Goal: Task Accomplishment & Management: Manage account settings

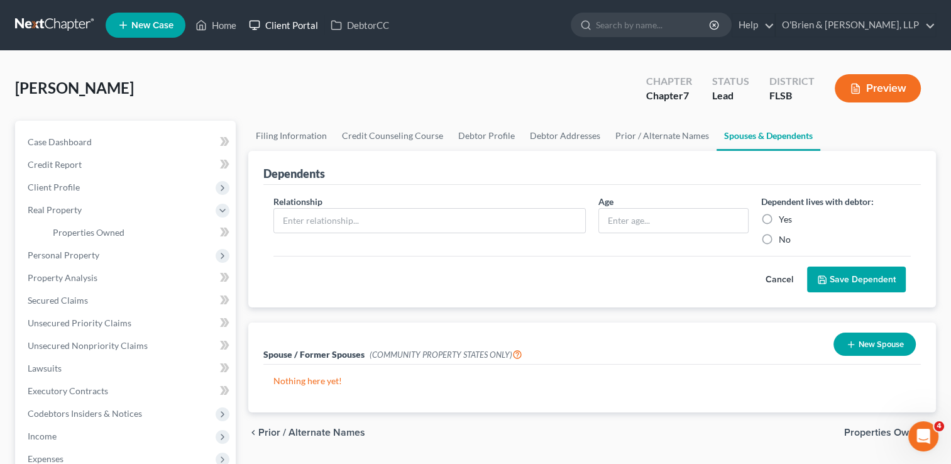
click at [287, 19] on link "Client Portal" at bounding box center [284, 25] width 82 height 23
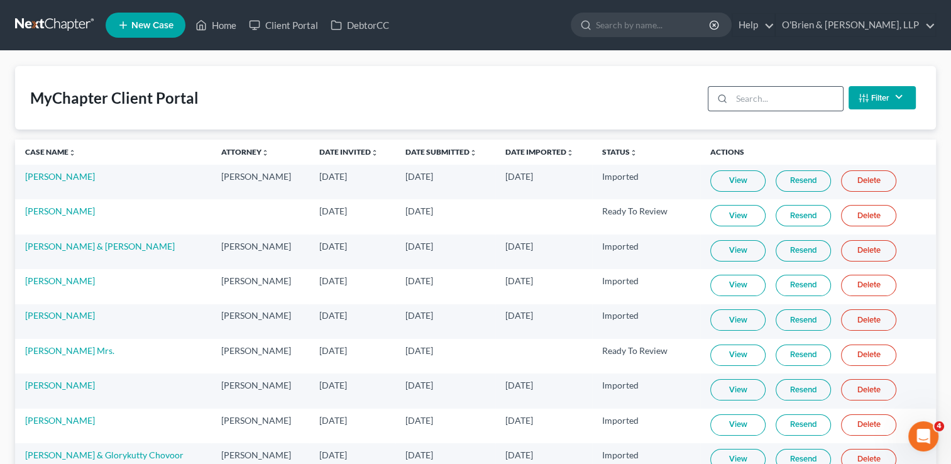
click at [729, 104] on div at bounding box center [719, 99] width 23 height 24
click at [743, 97] on input "search" at bounding box center [786, 99] width 111 height 24
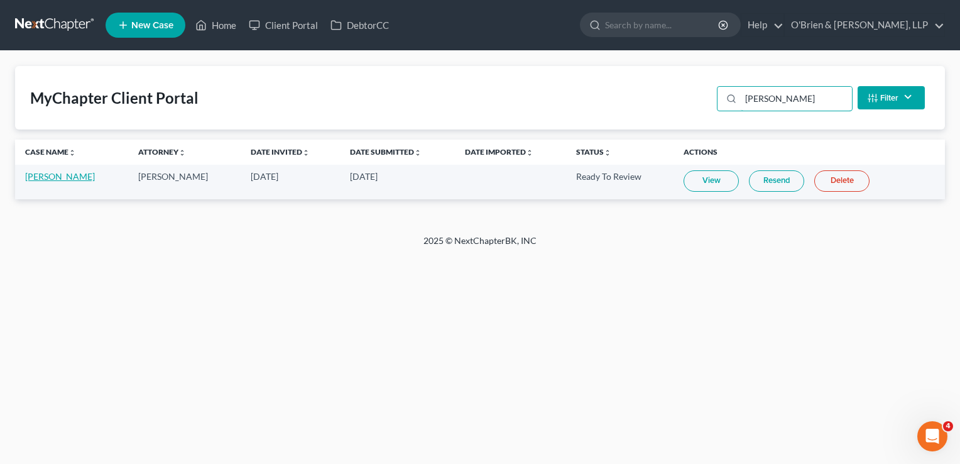
type input "[PERSON_NAME]"
click at [55, 175] on link "[PERSON_NAME]" at bounding box center [60, 176] width 70 height 11
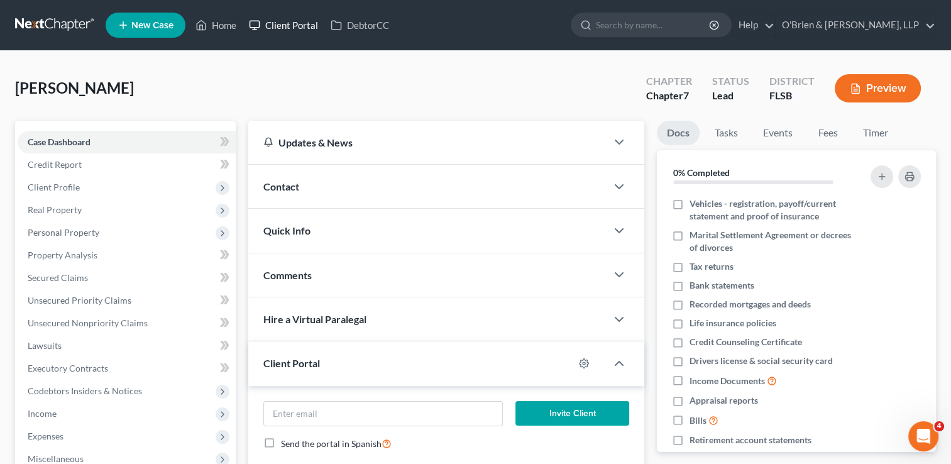
click at [276, 28] on link "Client Portal" at bounding box center [284, 25] width 82 height 23
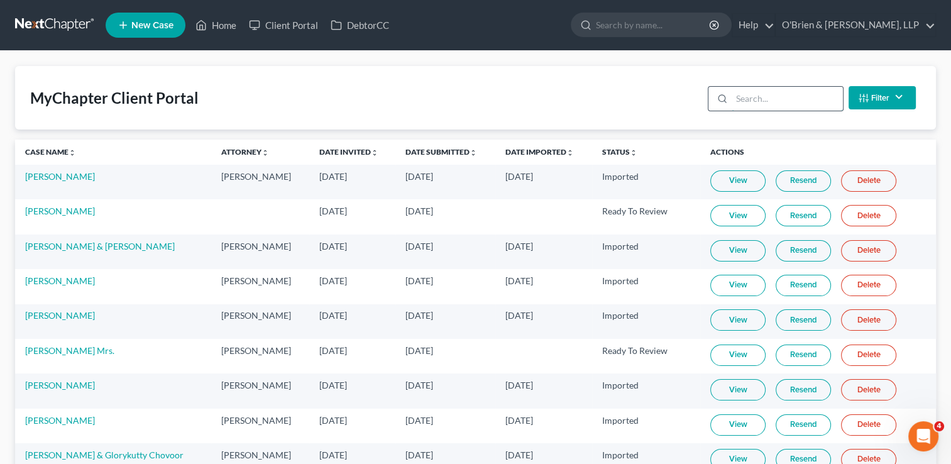
click at [747, 94] on input "search" at bounding box center [786, 99] width 111 height 24
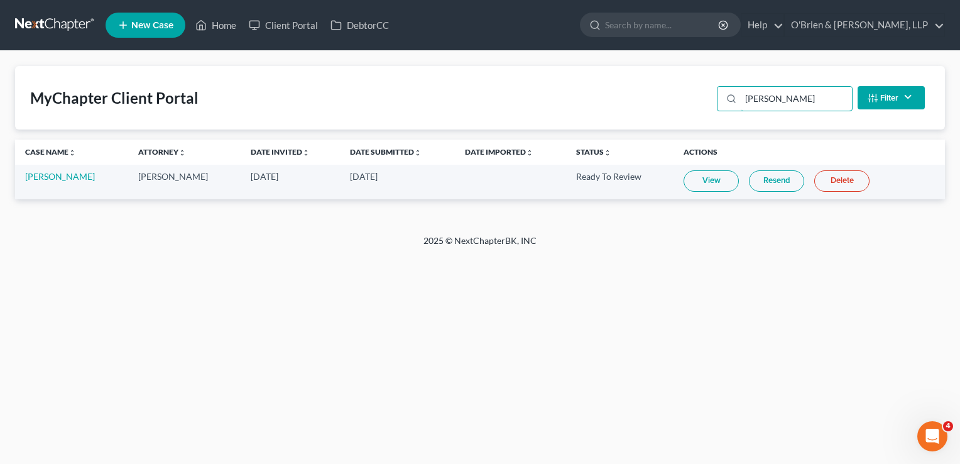
type input "[PERSON_NAME]"
click at [709, 175] on link "View" at bounding box center [711, 180] width 55 height 21
click at [226, 24] on link "Home" at bounding box center [215, 25] width 53 height 23
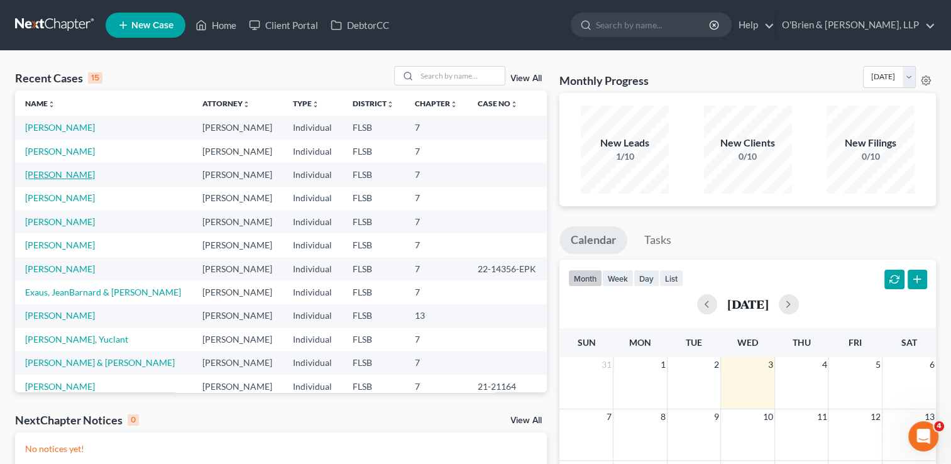
click at [60, 177] on link "[PERSON_NAME]" at bounding box center [60, 174] width 70 height 11
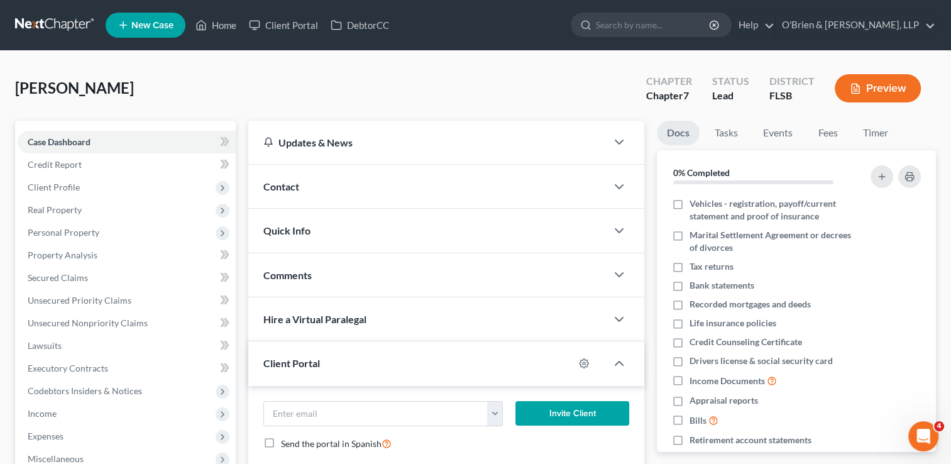
scroll to position [203, 0]
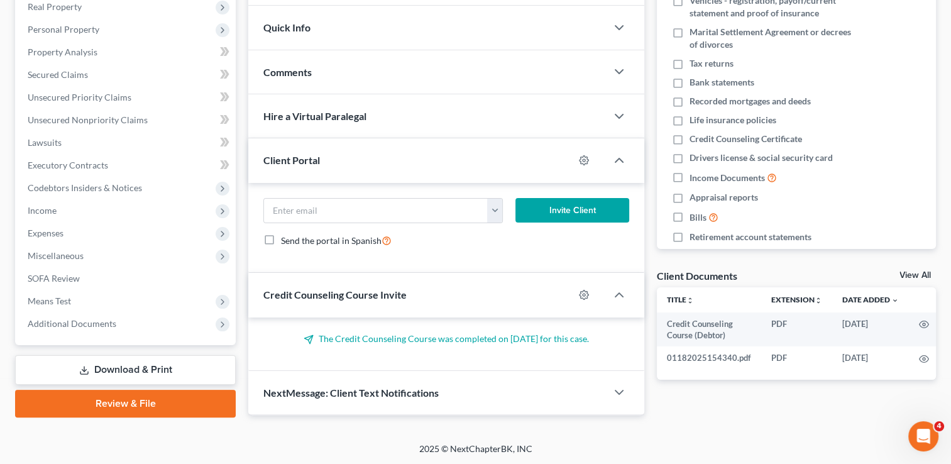
click at [114, 369] on link "Download & Print" at bounding box center [125, 370] width 221 height 30
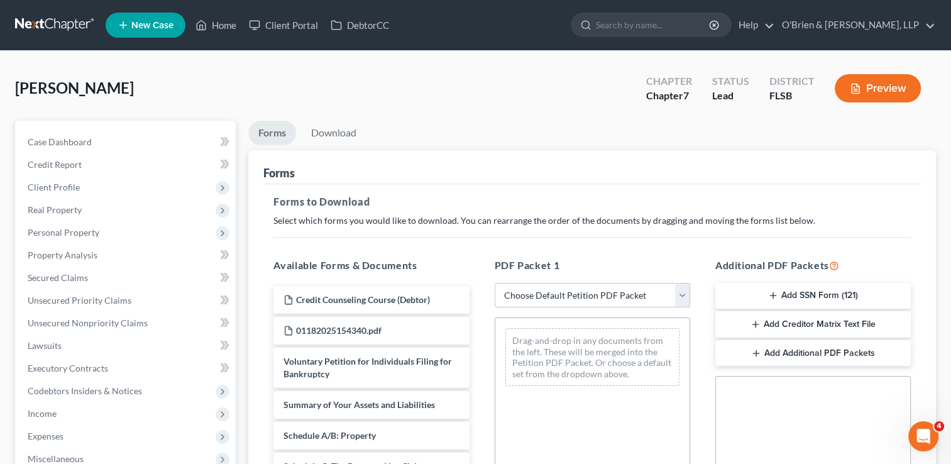
click at [681, 298] on select "Choose Default Petition PDF Packet Complete Bankruptcy Petition (all forms and …" at bounding box center [592, 295] width 195 height 25
select select "0"
click at [495, 283] on select "Choose Default Petition PDF Packet Complete Bankruptcy Petition (all forms and …" at bounding box center [592, 295] width 195 height 25
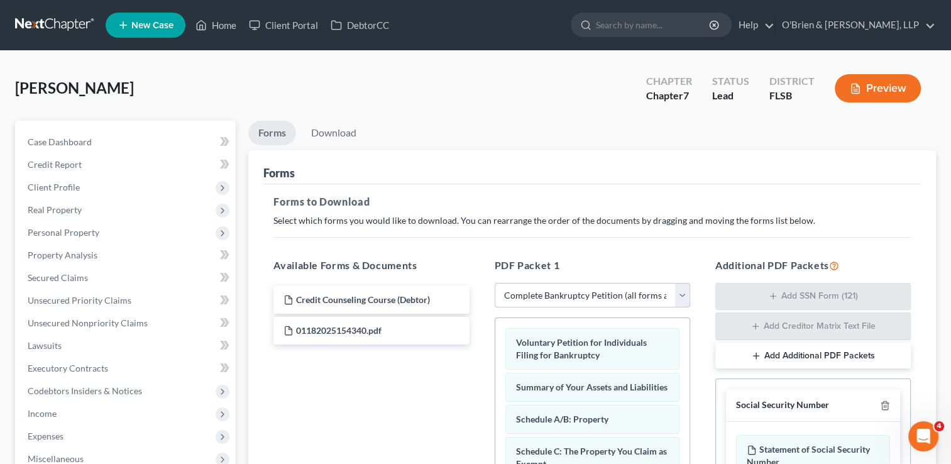
scroll to position [312, 0]
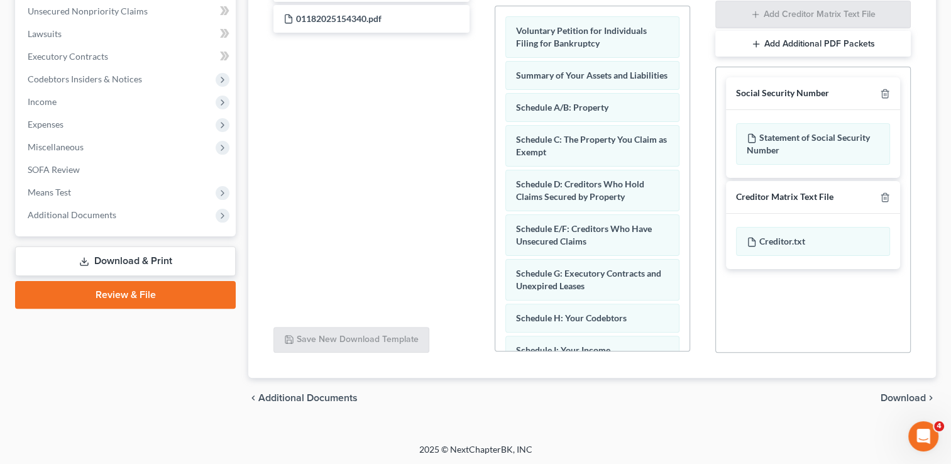
click at [904, 398] on span "Download" at bounding box center [902, 398] width 45 height 10
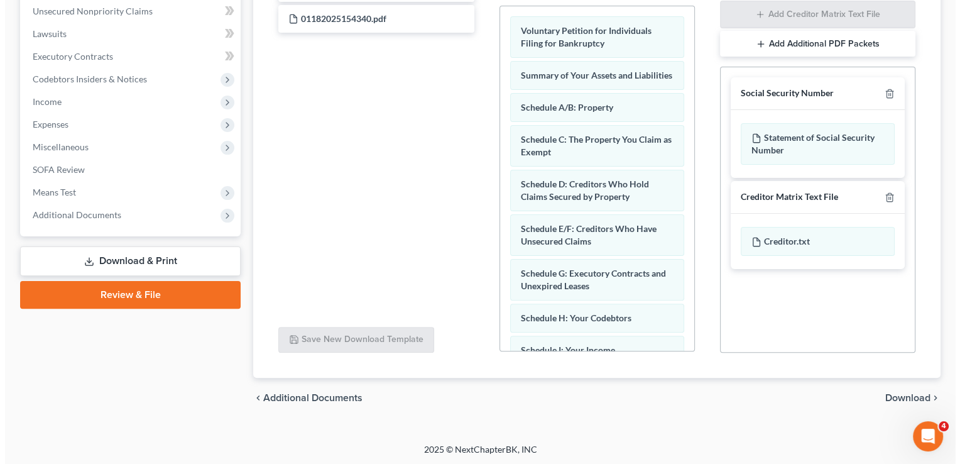
scroll to position [203, 0]
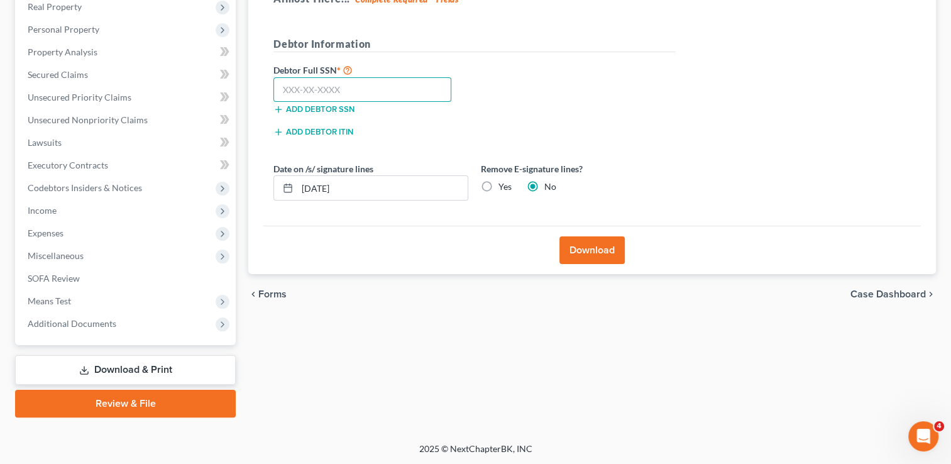
click at [415, 87] on input "text" at bounding box center [362, 89] width 178 height 25
type input "595-04-5829"
click at [584, 243] on button "Download" at bounding box center [591, 250] width 65 height 28
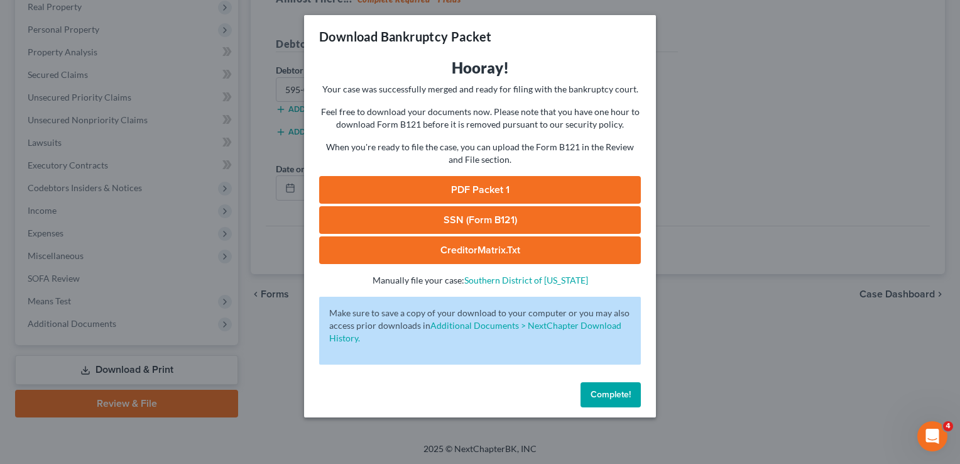
click at [556, 187] on link "PDF Packet 1" at bounding box center [480, 190] width 322 height 28
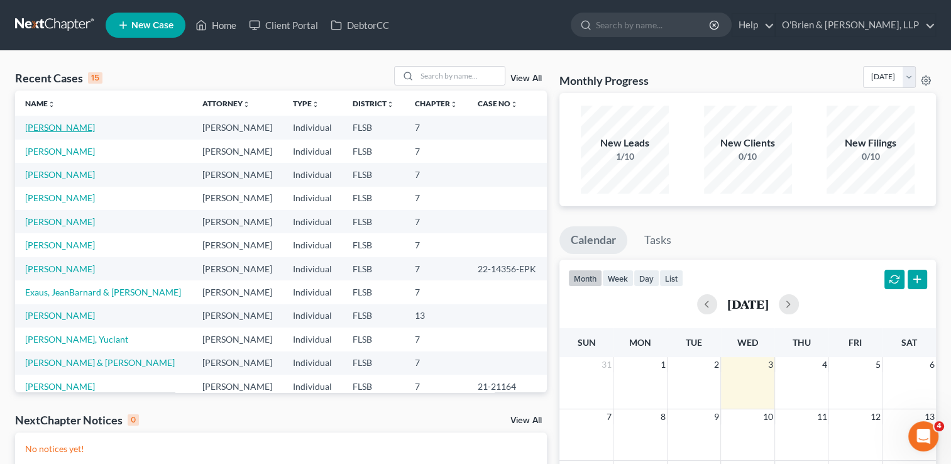
click at [54, 128] on link "[PERSON_NAME]" at bounding box center [60, 127] width 70 height 11
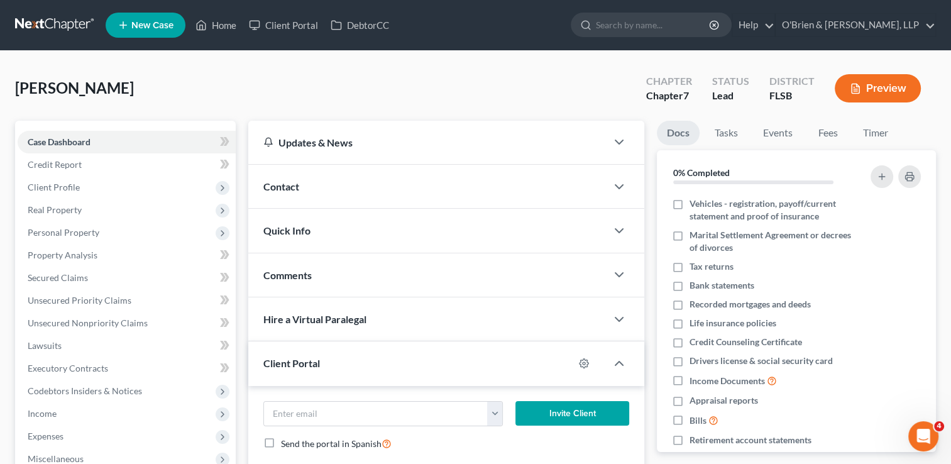
scroll to position [203, 0]
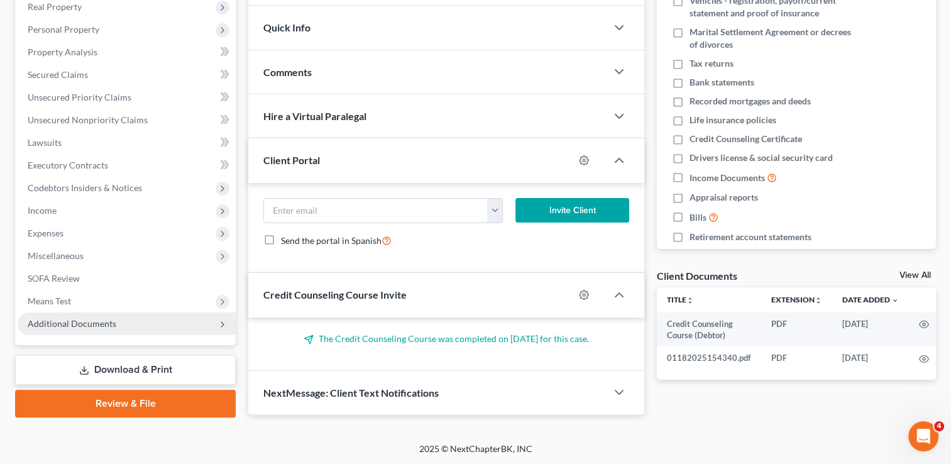
click at [43, 315] on span "Additional Documents" at bounding box center [127, 323] width 218 height 23
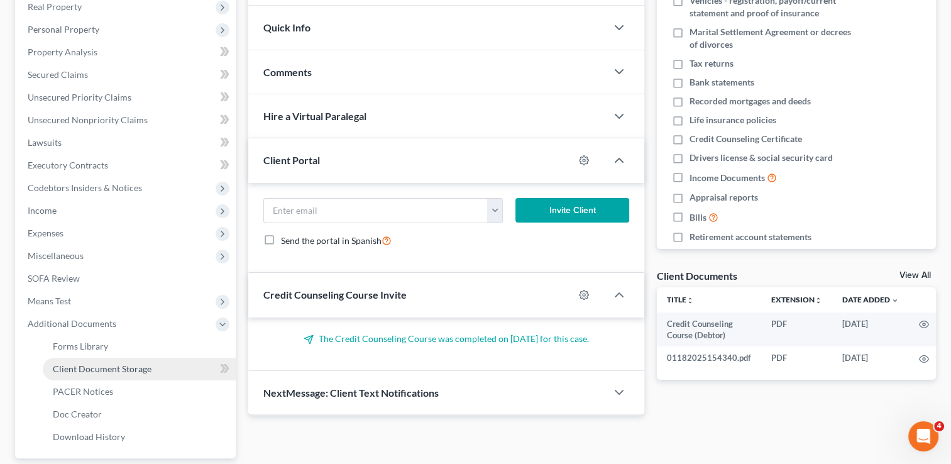
click at [77, 365] on span "Client Document Storage" at bounding box center [102, 368] width 99 height 11
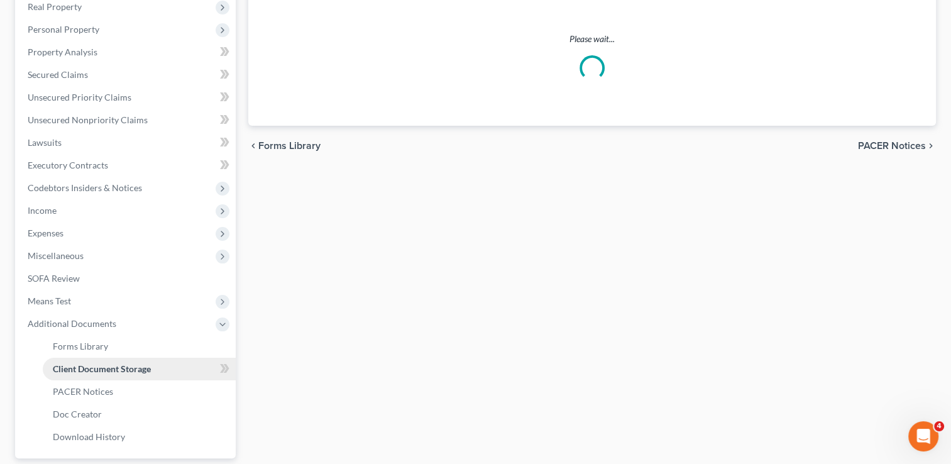
scroll to position [102, 0]
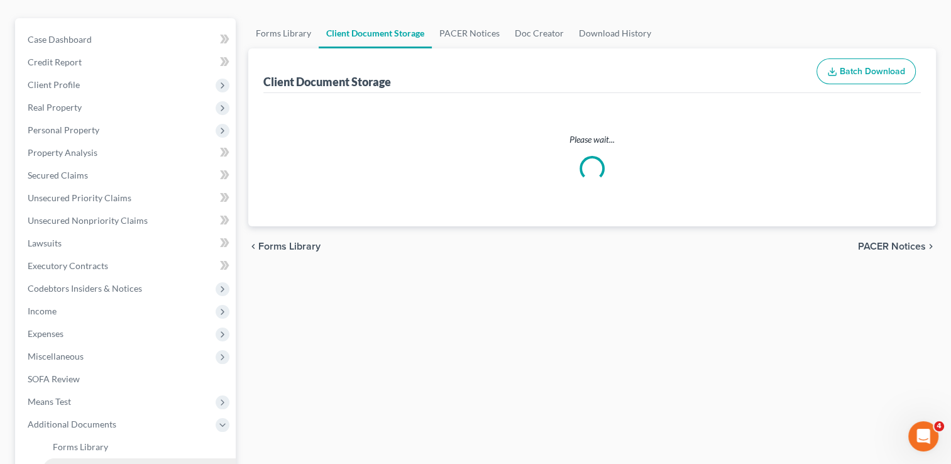
select select "9"
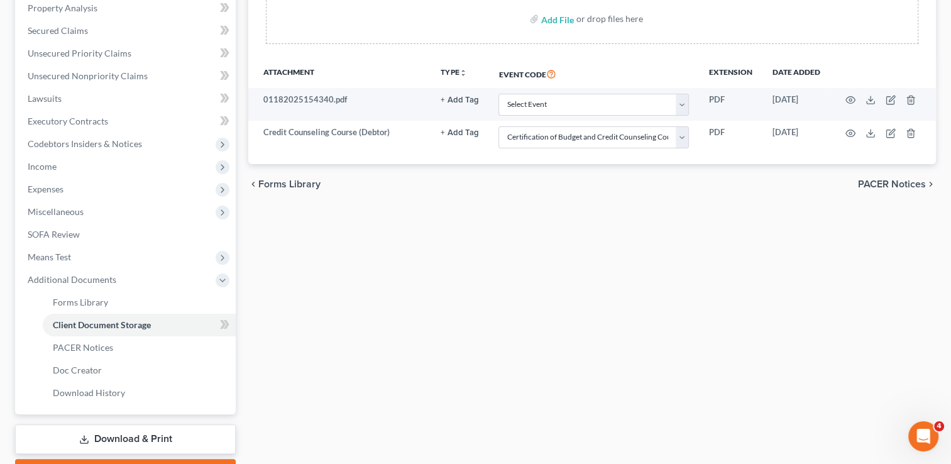
scroll to position [239, 0]
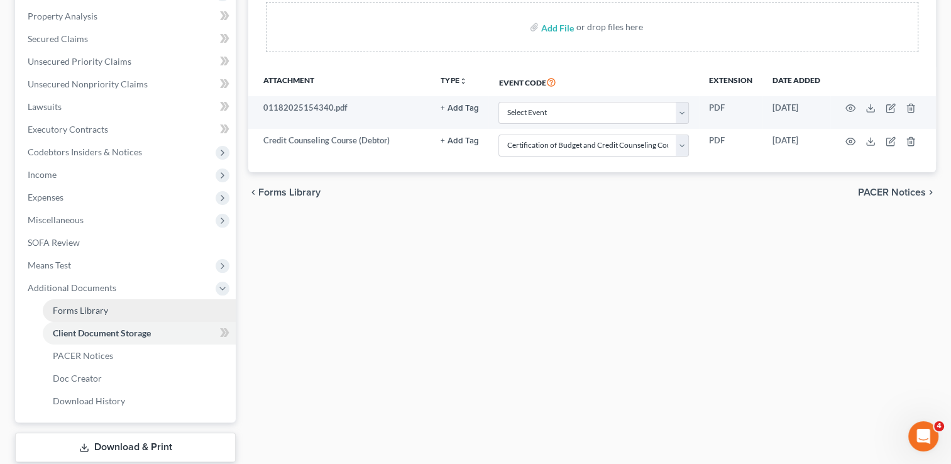
click at [103, 307] on span "Forms Library" at bounding box center [80, 310] width 55 height 11
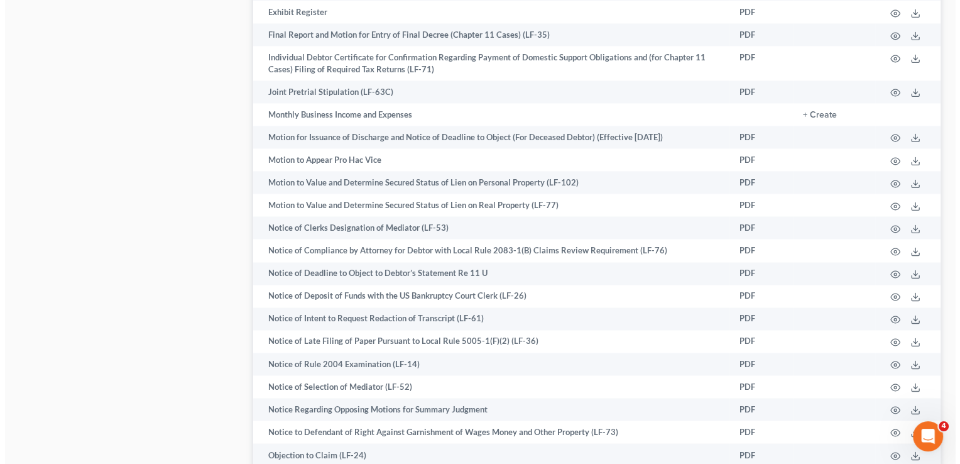
scroll to position [1920, 0]
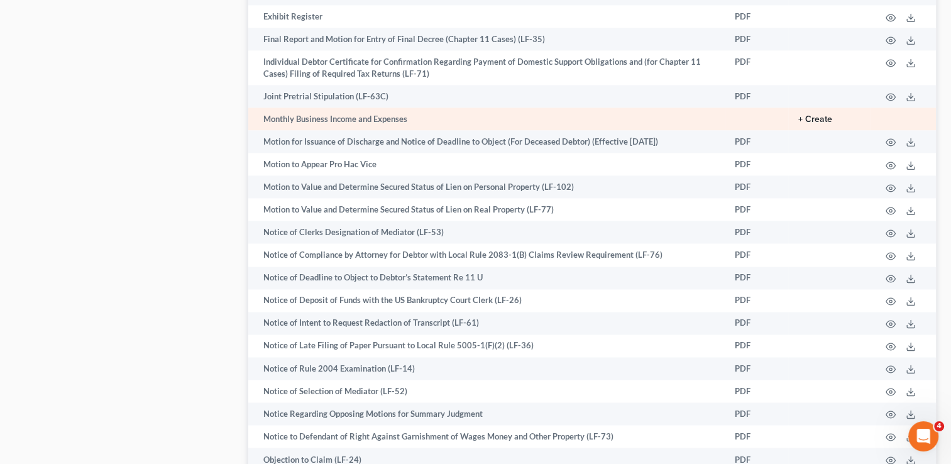
click at [807, 124] on button "+ Create" at bounding box center [815, 119] width 34 height 9
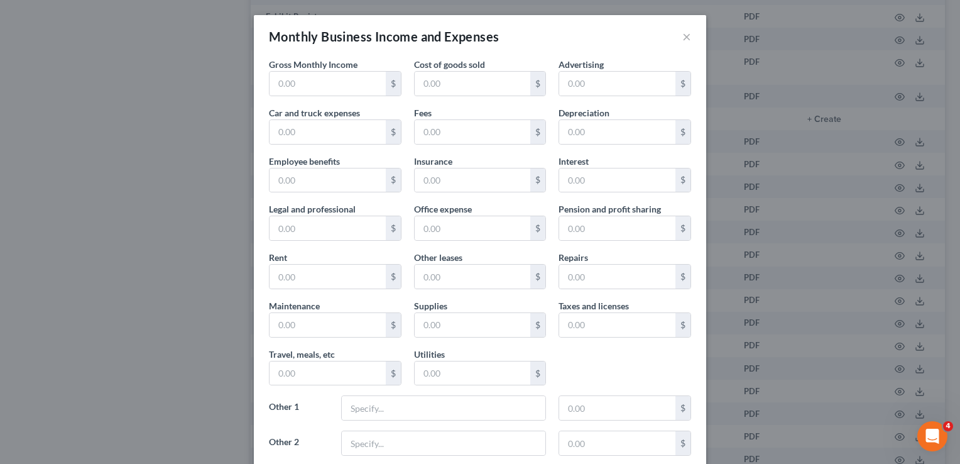
scroll to position [151, 0]
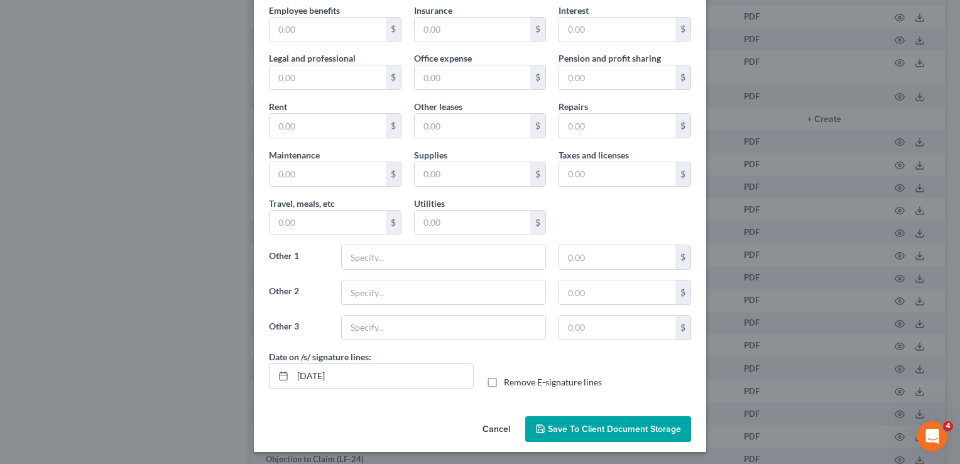
click at [586, 424] on span "Save to Client Document Storage" at bounding box center [614, 429] width 133 height 11
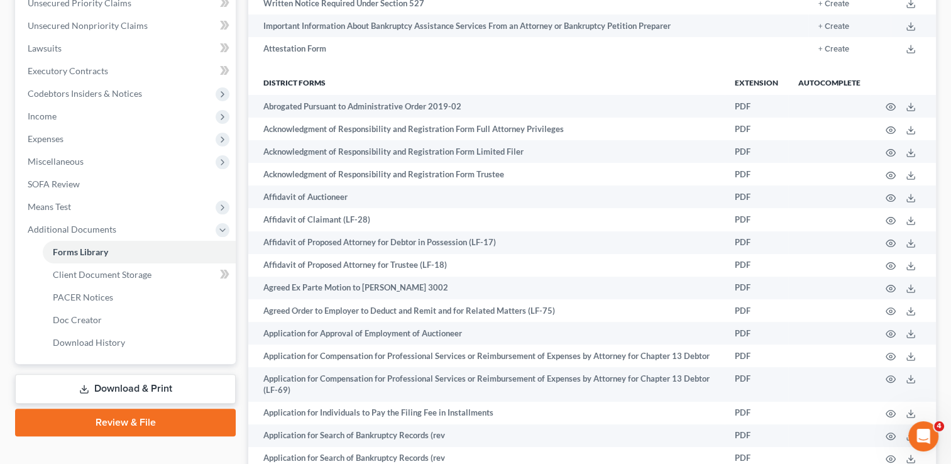
scroll to position [293, 0]
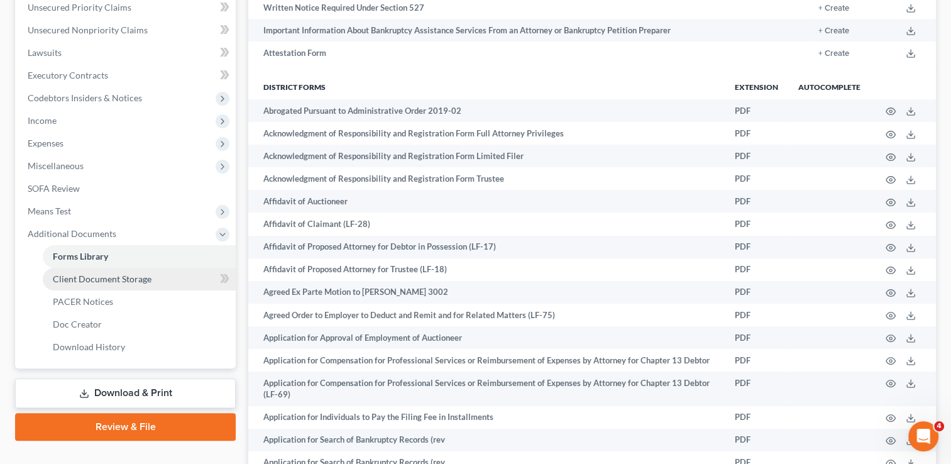
click at [136, 281] on span "Client Document Storage" at bounding box center [102, 278] width 99 height 11
select select "9"
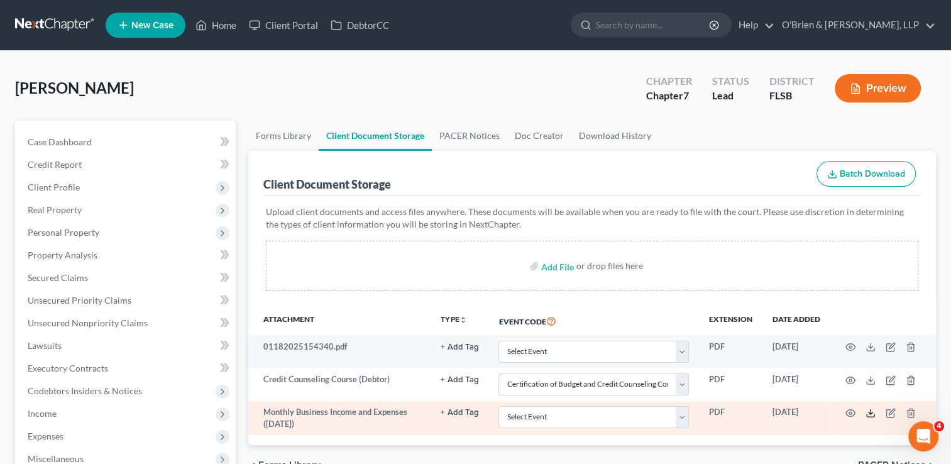
click at [867, 412] on icon at bounding box center [870, 413] width 10 height 10
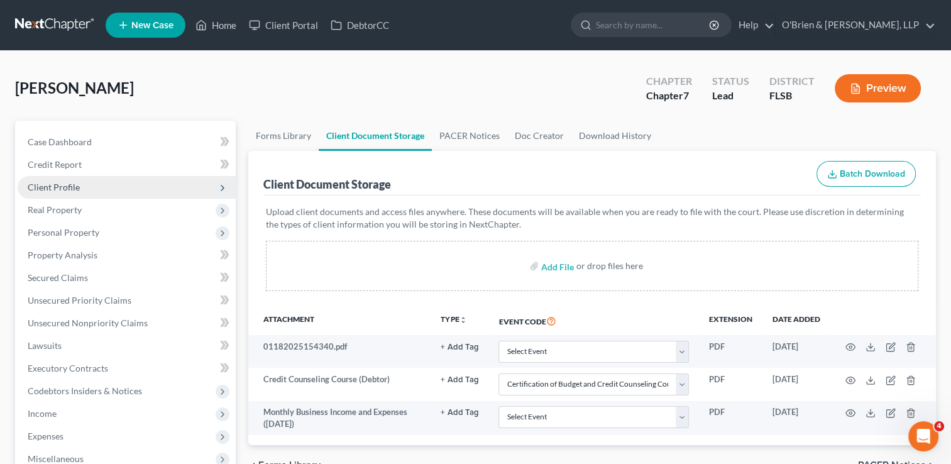
click at [118, 183] on span "Client Profile" at bounding box center [127, 187] width 218 height 23
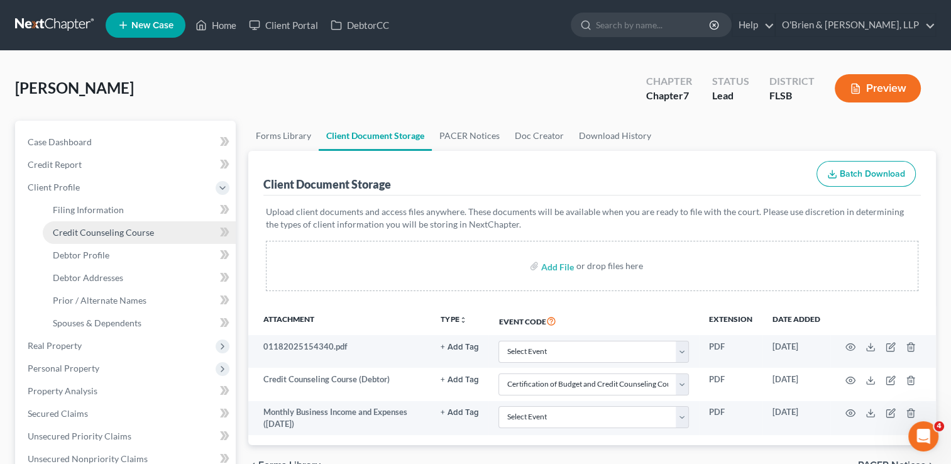
click at [136, 238] on link "Credit Counseling Course" at bounding box center [139, 232] width 193 height 23
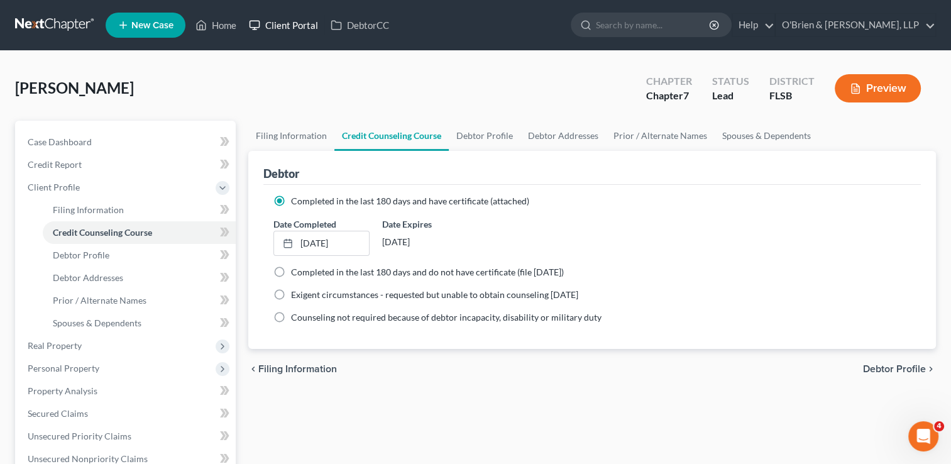
click at [269, 31] on link "Client Portal" at bounding box center [284, 25] width 82 height 23
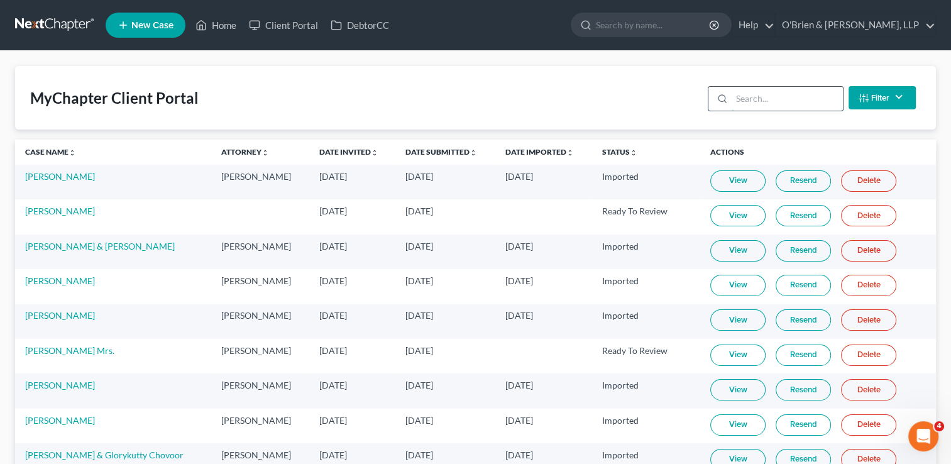
click at [741, 103] on input "search" at bounding box center [786, 99] width 111 height 24
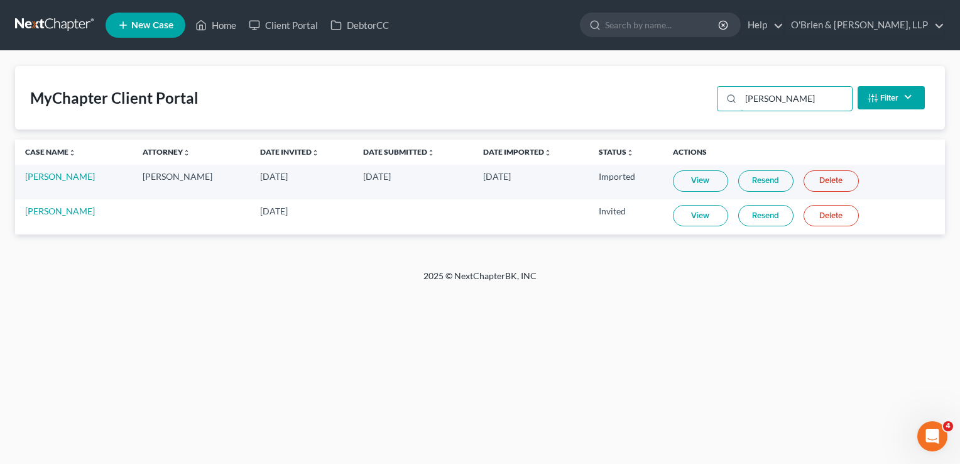
type input "jessica"
click at [716, 214] on link "View" at bounding box center [700, 215] width 55 height 21
